Goal: Information Seeking & Learning: Learn about a topic

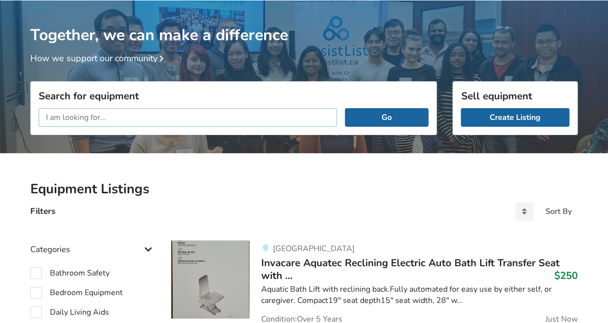
click at [110, 116] on input "text" at bounding box center [188, 117] width 298 height 19
click at [159, 116] on input "I am looking for a light weight" at bounding box center [188, 117] width 298 height 19
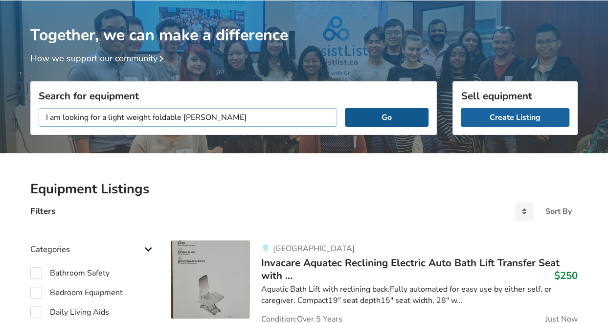
type input "I am looking for a light weight foldable Walker"
click at [378, 124] on button "Go" at bounding box center [387, 117] width 84 height 19
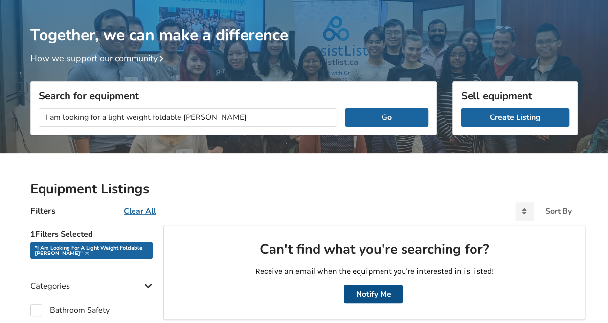
click at [385, 297] on button "Notify Me" at bounding box center [373, 294] width 59 height 19
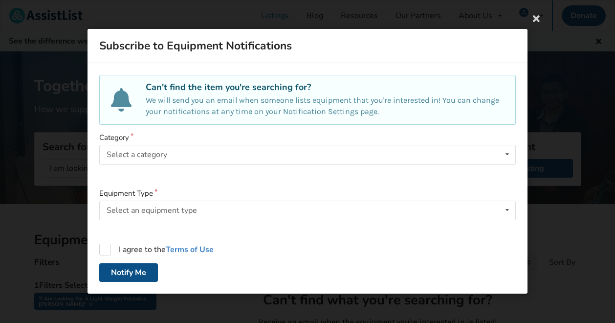
click at [148, 270] on button "Notify Me" at bounding box center [128, 273] width 59 height 19
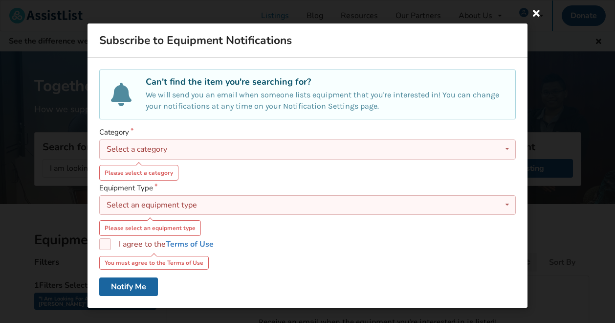
click at [535, 13] on icon at bounding box center [537, 13] width 18 height 18
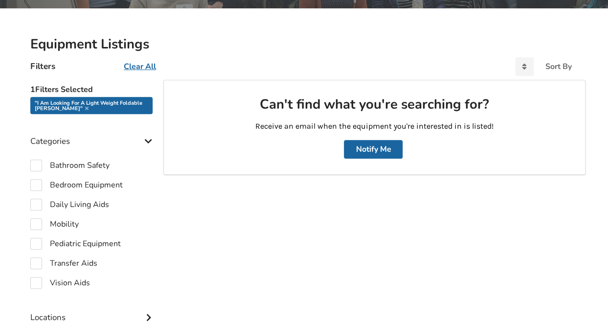
scroll to position [274, 0]
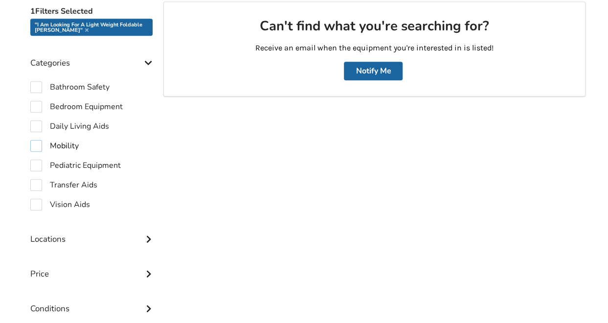
click at [65, 145] on label "Mobility" at bounding box center [54, 146] width 48 height 12
checkbox input "true"
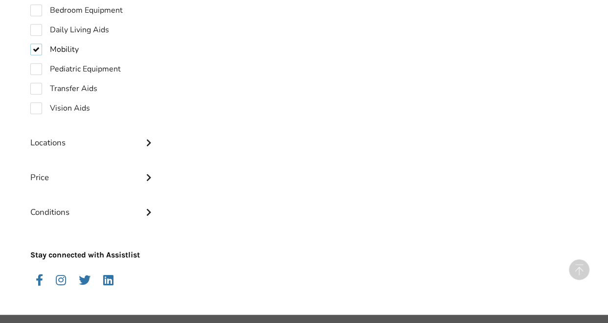
scroll to position [406, 0]
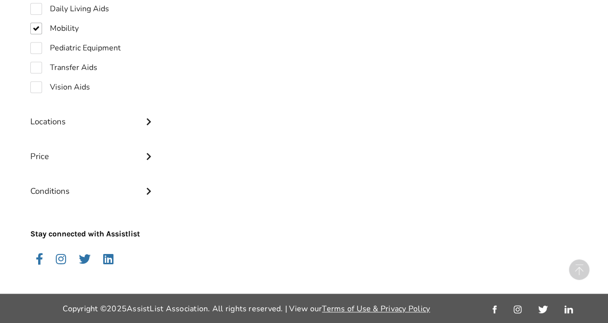
click at [197, 245] on div at bounding box center [374, 69] width 422 height 401
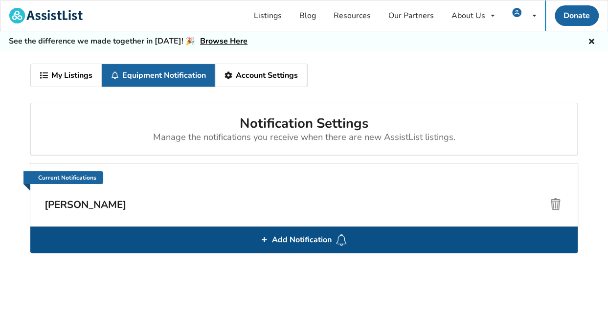
click at [316, 242] on span "Add Notification" at bounding box center [301, 240] width 67 height 16
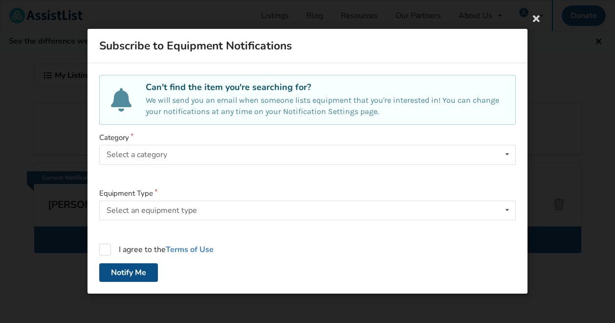
click at [151, 270] on button "Notify Me" at bounding box center [128, 273] width 59 height 19
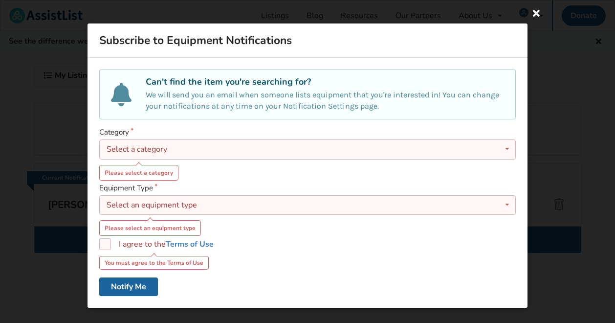
click at [539, 16] on icon at bounding box center [537, 13] width 18 height 18
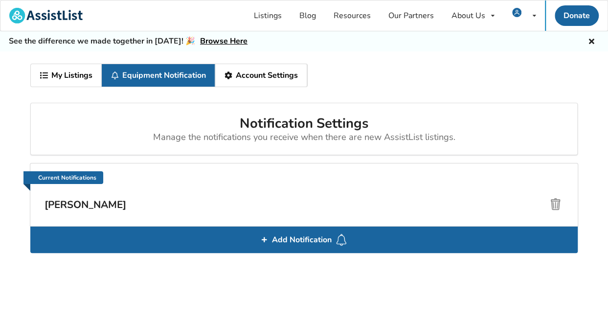
click at [214, 40] on link "Browse Here" at bounding box center [223, 41] width 47 height 11
click at [152, 79] on link "Equipment Notification" at bounding box center [158, 75] width 113 height 22
click at [64, 208] on h3 "[PERSON_NAME]" at bounding box center [304, 204] width 519 height 13
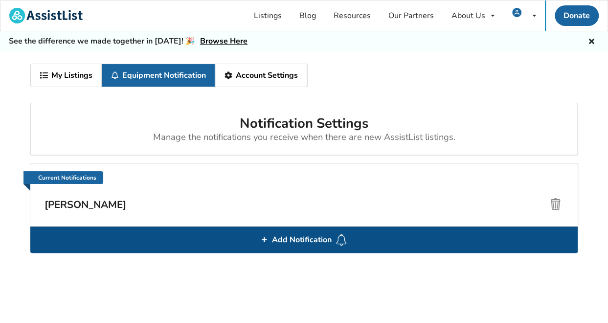
click at [291, 238] on span "Add Notification" at bounding box center [301, 240] width 67 height 16
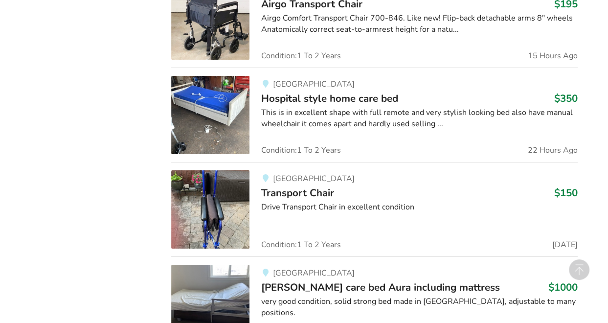
scroll to position [1728, 0]
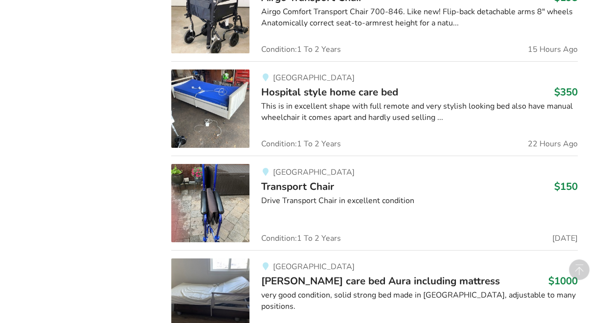
click at [231, 209] on img at bounding box center [210, 203] width 78 height 78
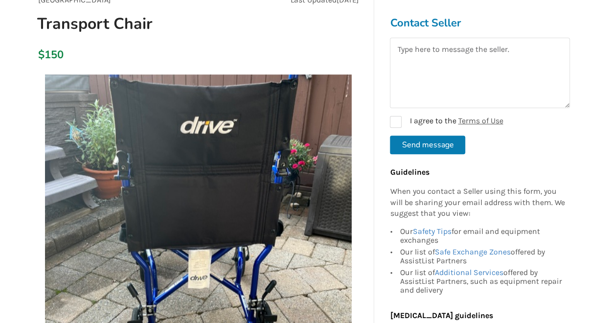
scroll to position [176, 0]
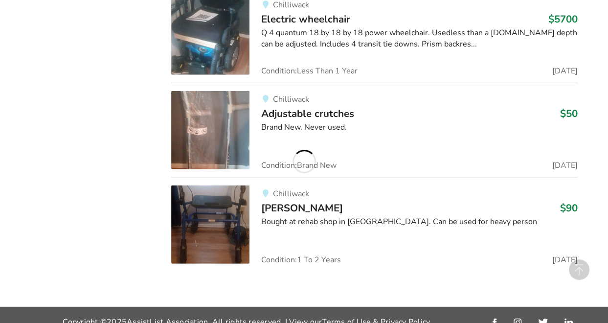
scroll to position [3040, 0]
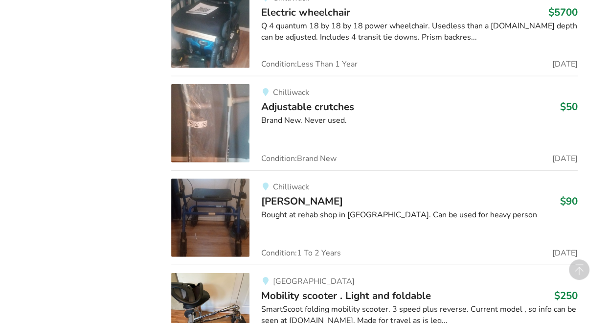
click at [227, 229] on img at bounding box center [210, 218] width 78 height 78
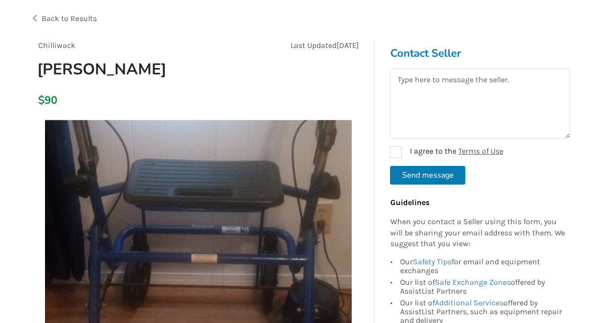
scroll to position [20, 0]
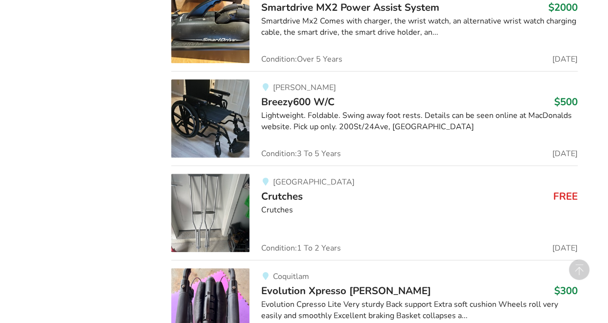
scroll to position [5794, 0]
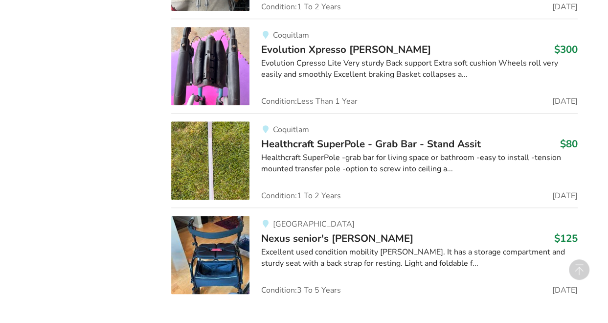
scroll to position [5974, 0]
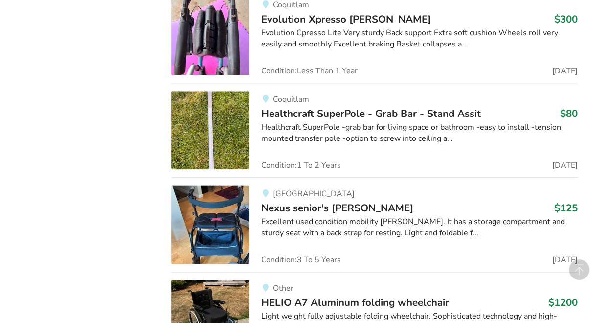
click at [228, 226] on img at bounding box center [210, 224] width 78 height 78
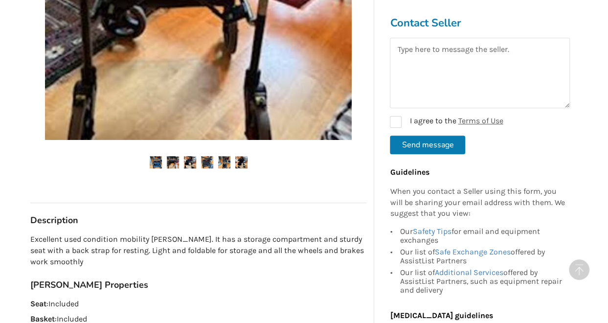
scroll to position [372, 0]
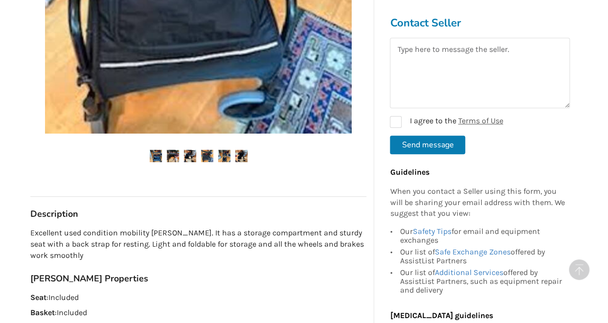
click at [155, 150] on img at bounding box center [156, 156] width 12 height 12
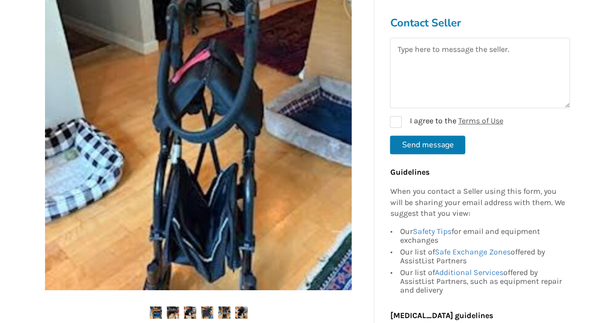
scroll to position [196, 0]
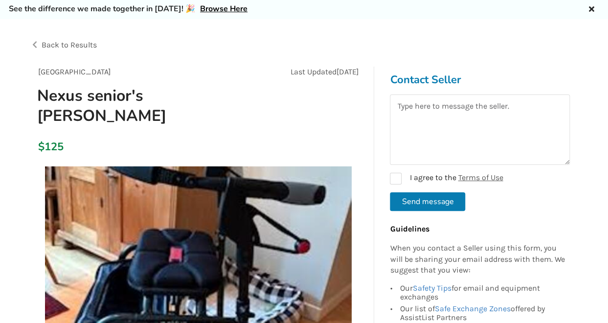
scroll to position [0, 0]
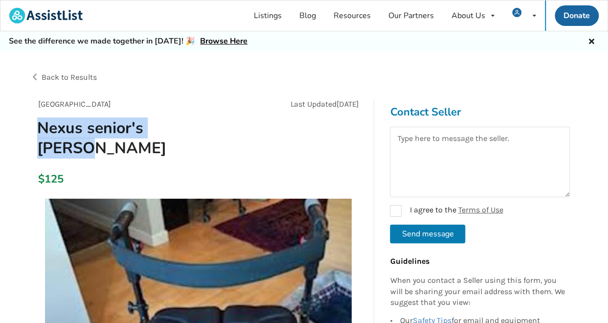
drag, startPoint x: 33, startPoint y: 125, endPoint x: 198, endPoint y: 129, distance: 164.4
click at [198, 129] on h1 "Nexus senior's walker" at bounding box center [144, 138] width 231 height 40
drag, startPoint x: 198, startPoint y: 129, endPoint x: 175, endPoint y: 130, distance: 23.0
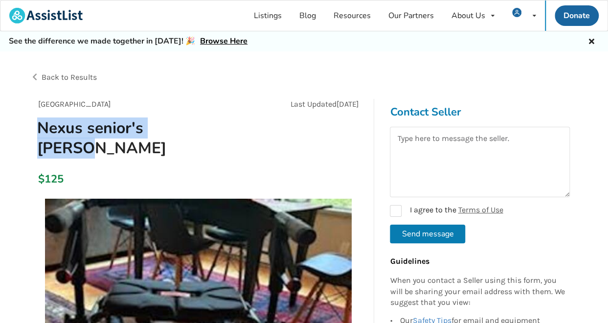
copy h1 "Nexus senior's walker"
